Goal: Information Seeking & Learning: Learn about a topic

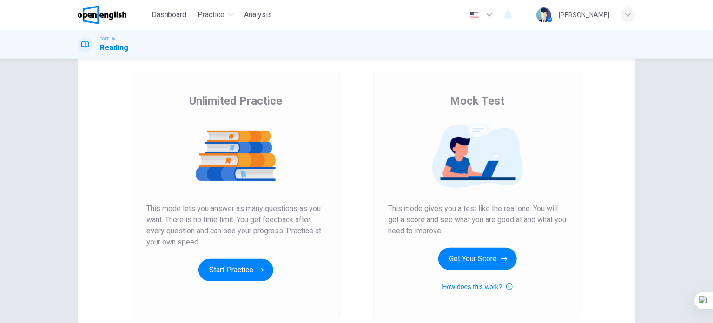
scroll to position [93, 0]
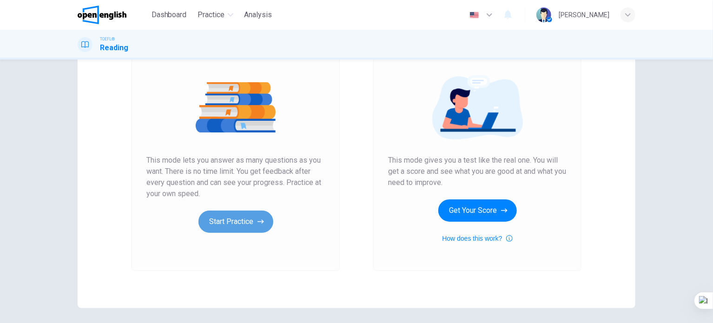
click at [226, 219] on button "Start Practice" at bounding box center [236, 222] width 75 height 22
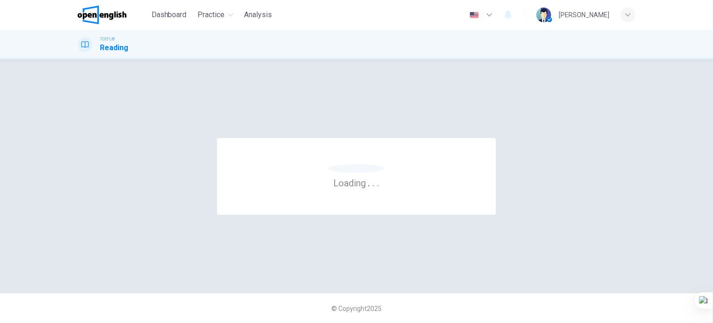
scroll to position [0, 0]
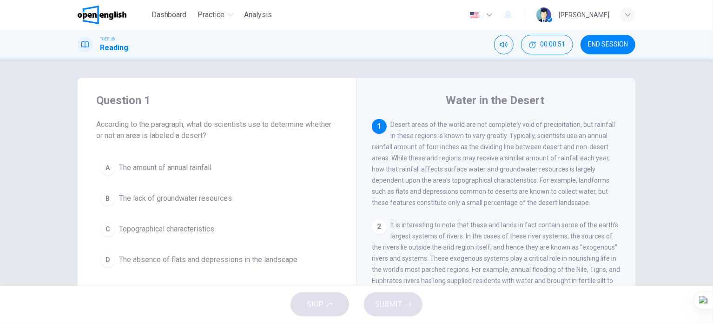
click at [207, 171] on span "The amount of annual rainfall" at bounding box center [165, 167] width 93 height 11
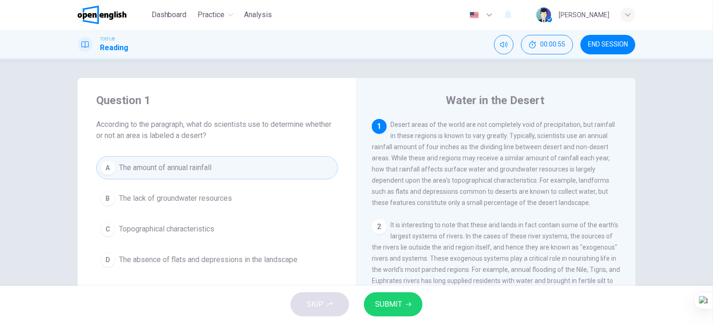
drag, startPoint x: 385, startPoint y: 305, endPoint x: 379, endPoint y: 305, distance: 5.6
click at [379, 305] on span "SUBMIT" at bounding box center [388, 304] width 27 height 13
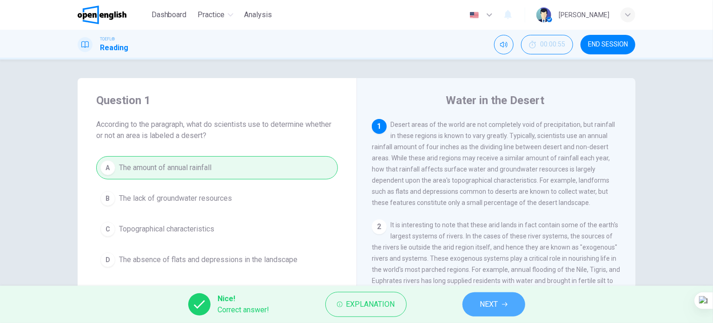
click at [498, 311] on button "NEXT" at bounding box center [494, 304] width 63 height 24
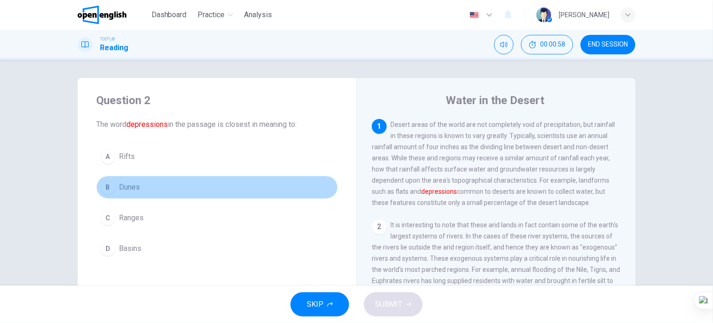
click at [128, 186] on span "Dunes" at bounding box center [129, 187] width 21 height 11
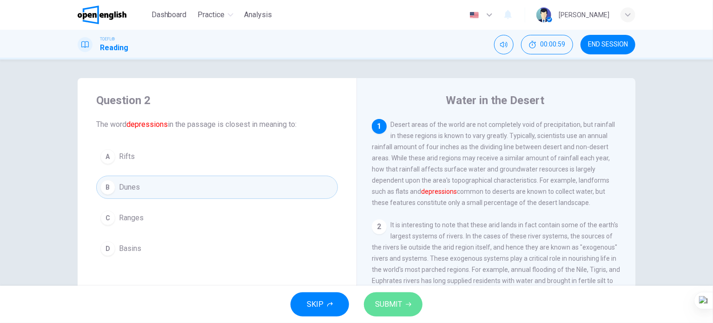
click at [374, 307] on button "SUBMIT" at bounding box center [393, 304] width 59 height 24
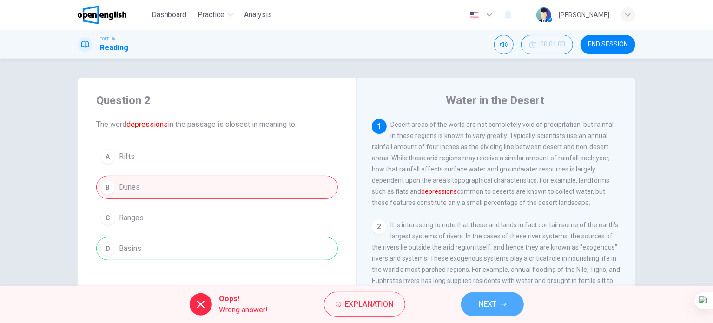
click at [484, 306] on span "NEXT" at bounding box center [488, 304] width 18 height 13
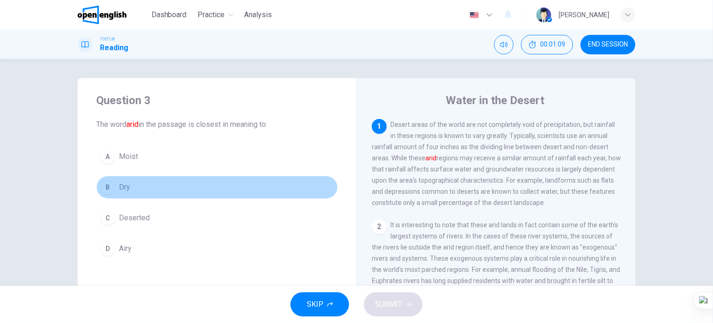
click at [120, 184] on span "Dry" at bounding box center [124, 187] width 11 height 11
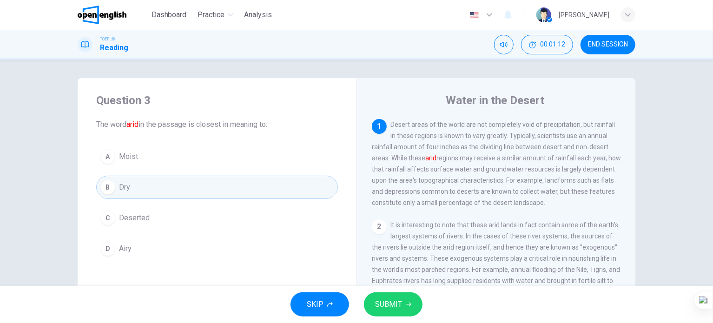
click at [385, 308] on span "SUBMIT" at bounding box center [388, 304] width 27 height 13
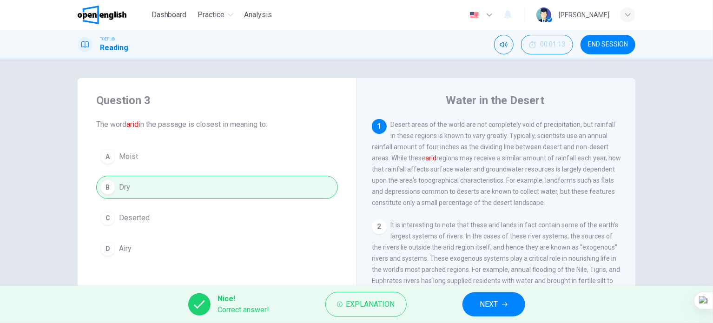
click at [523, 307] on button "NEXT" at bounding box center [494, 304] width 63 height 24
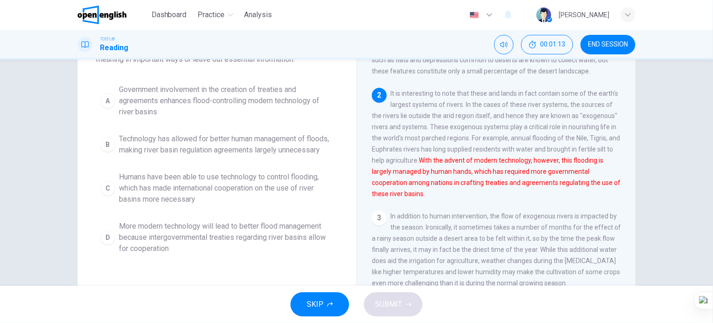
scroll to position [93, 0]
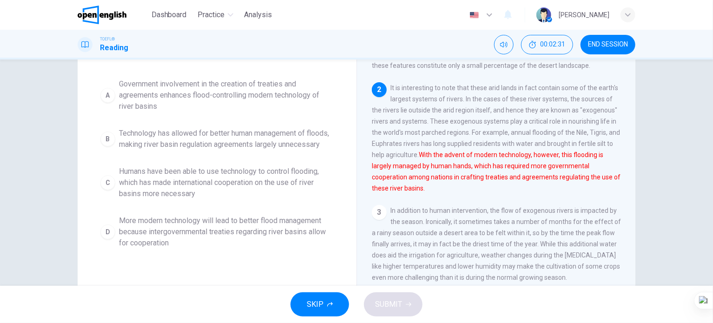
click at [156, 199] on span "Humans have been able to use technology to control flooding, which has made int…" at bounding box center [226, 182] width 215 height 33
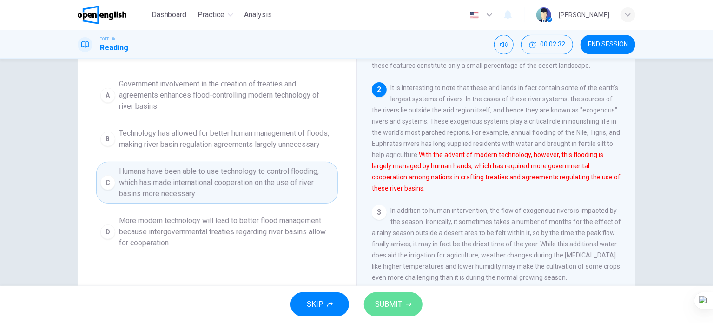
click at [381, 301] on span "SUBMIT" at bounding box center [388, 304] width 27 height 13
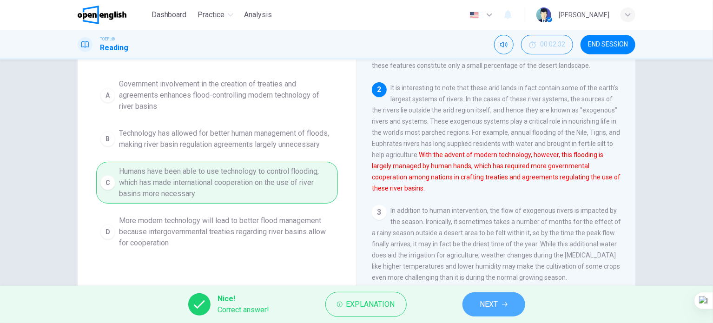
drag, startPoint x: 498, startPoint y: 312, endPoint x: 489, endPoint y: 301, distance: 14.2
click at [494, 308] on span "NEXT" at bounding box center [489, 304] width 18 height 13
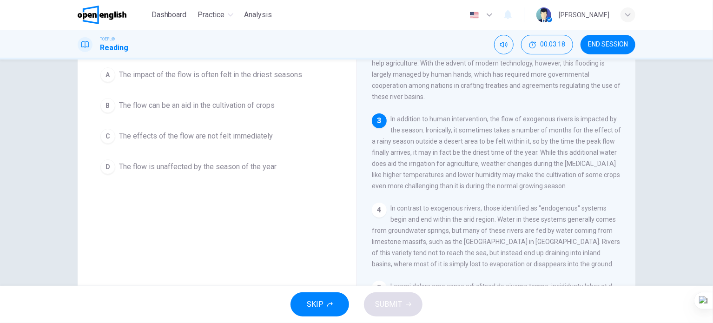
scroll to position [46, 0]
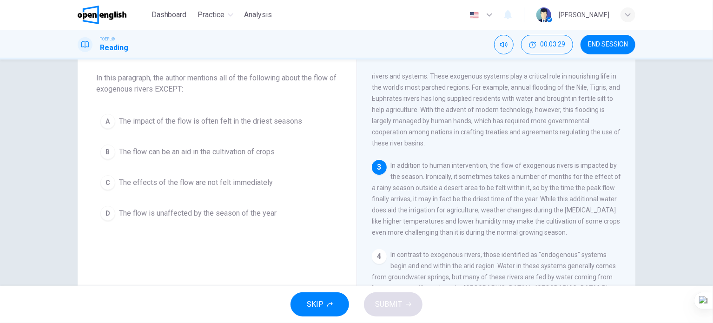
click at [226, 186] on span "The effects of the flow are not felt immediately" at bounding box center [196, 182] width 154 height 11
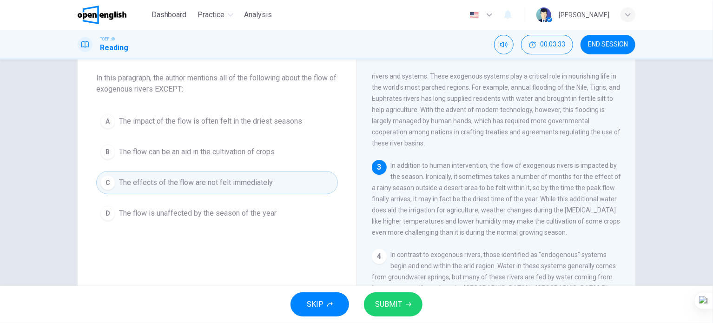
click at [384, 301] on span "SUBMIT" at bounding box center [388, 304] width 27 height 13
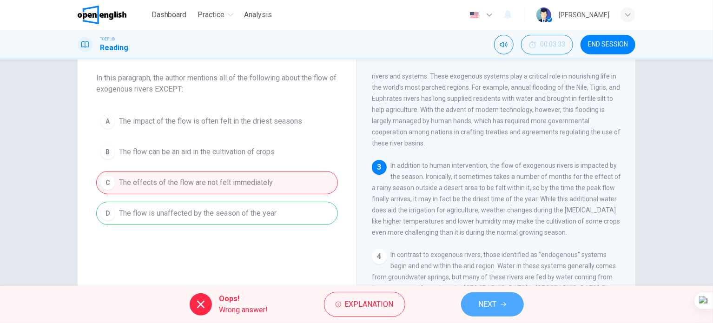
click at [476, 312] on button "NEXT" at bounding box center [492, 304] width 63 height 24
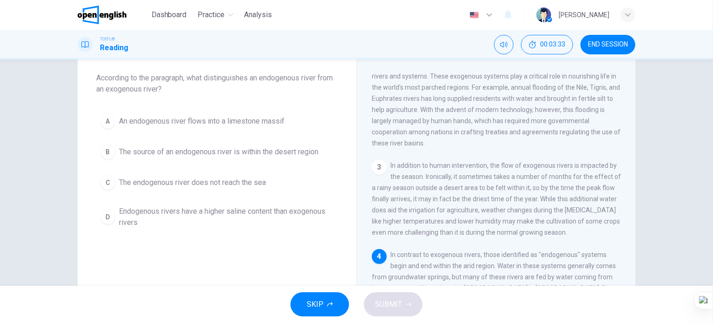
scroll to position [216, 0]
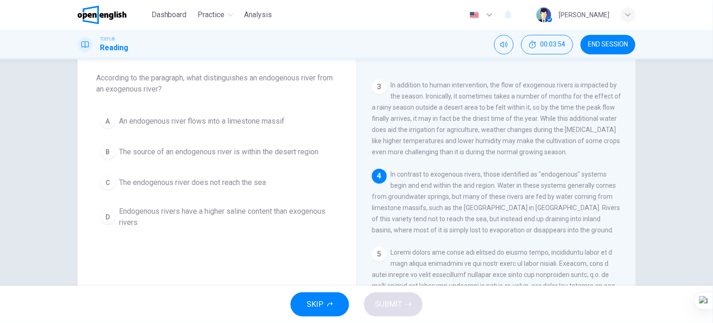
click at [232, 183] on span "The endogenous river does not reach the sea" at bounding box center [192, 182] width 147 height 11
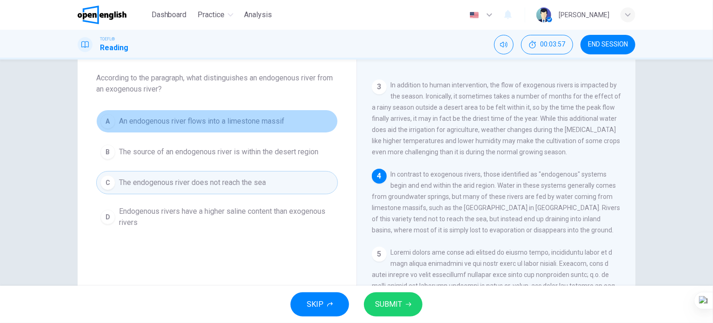
click at [246, 125] on span "An endogenous river flows into a limestone massif" at bounding box center [202, 121] width 166 height 11
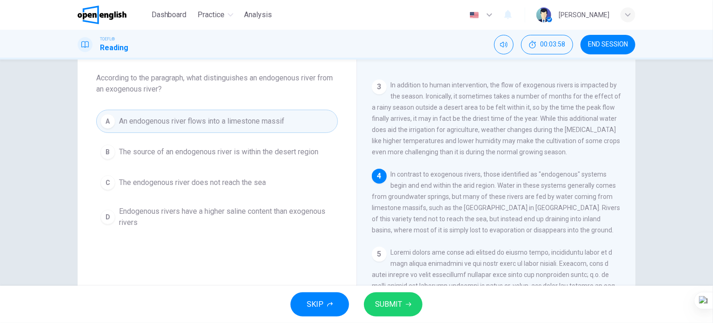
click at [247, 152] on span "The source of an endogenous river is within the desert region" at bounding box center [218, 151] width 199 height 11
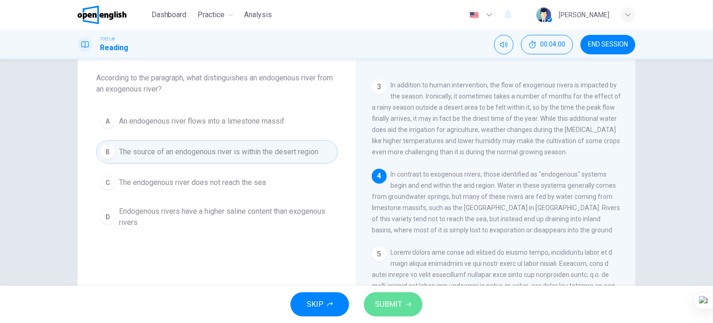
click at [398, 306] on span "SUBMIT" at bounding box center [388, 304] width 27 height 13
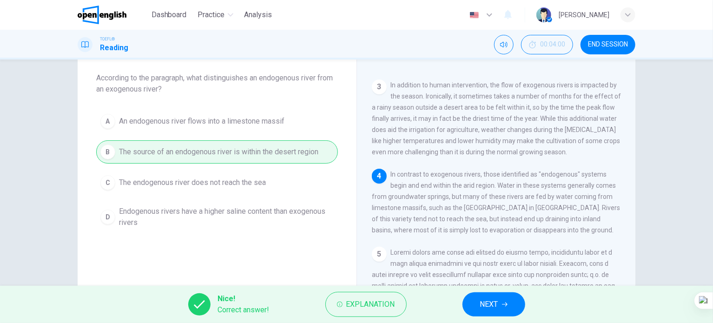
click at [489, 302] on span "NEXT" at bounding box center [489, 304] width 18 height 13
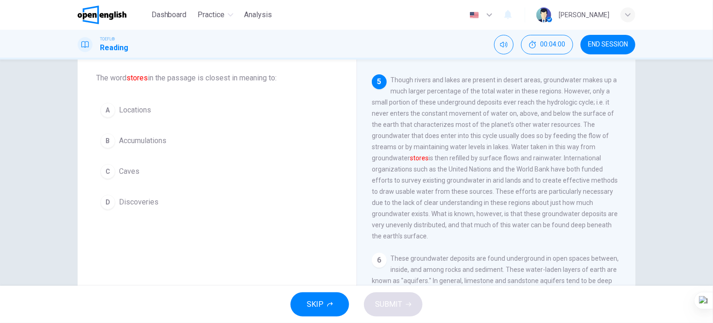
scroll to position [400, 0]
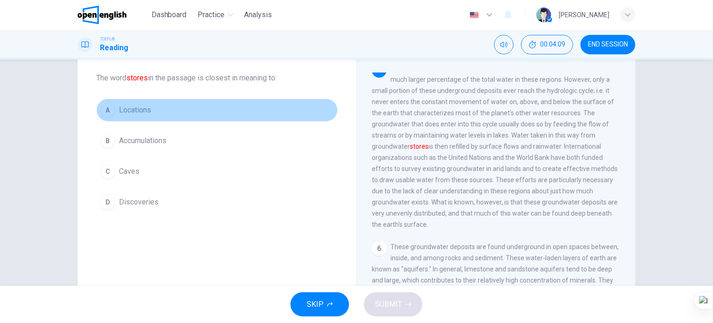
click at [140, 113] on span "Locations" at bounding box center [135, 110] width 32 height 11
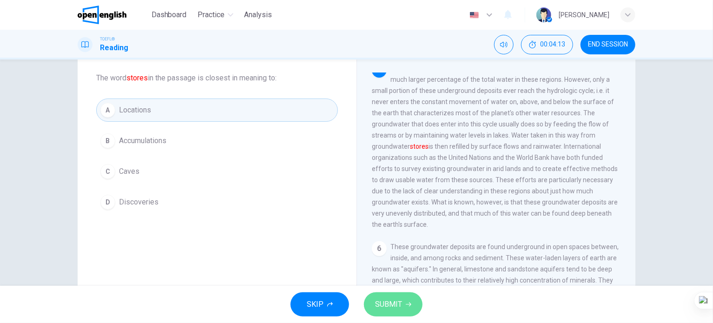
click at [394, 304] on span "SUBMIT" at bounding box center [388, 304] width 27 height 13
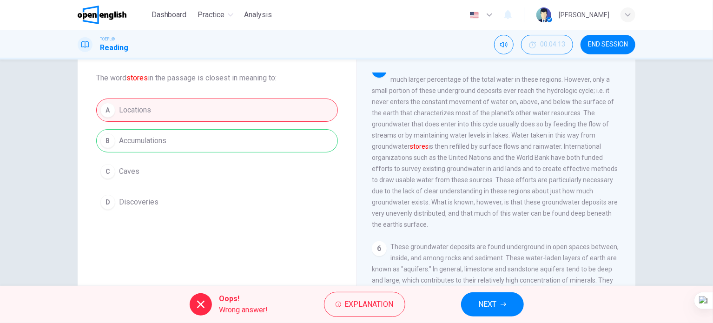
click at [494, 320] on div "Oops! Wrong answer! Explanation NEXT" at bounding box center [356, 304] width 713 height 37
click at [491, 305] on span "NEXT" at bounding box center [488, 304] width 18 height 13
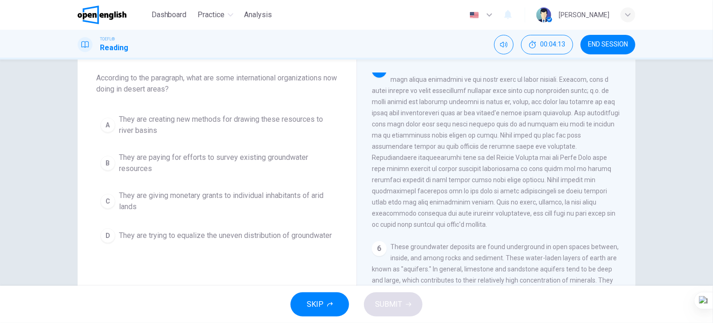
scroll to position [402, 0]
click at [613, 46] on span "END SESSION" at bounding box center [608, 44] width 40 height 7
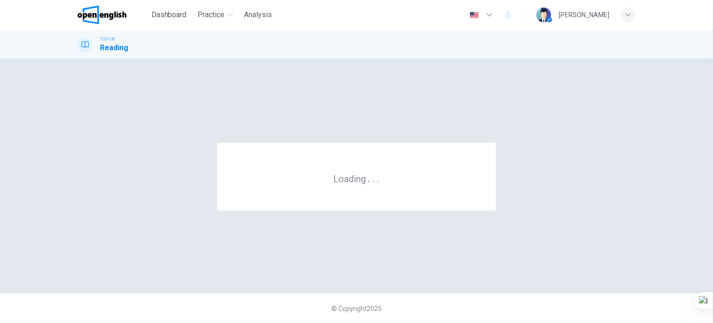
scroll to position [0, 0]
